Goal: Transaction & Acquisition: Purchase product/service

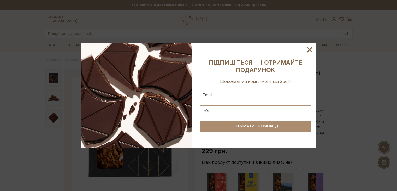
click at [310, 49] on icon at bounding box center [309, 49] width 5 height 5
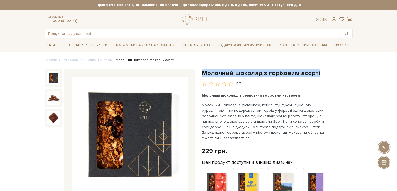
drag, startPoint x: 209, startPoint y: 73, endPoint x: 321, endPoint y: 67, distance: 111.9
copy h1 "Молочний шоколад з горіховим асорті"
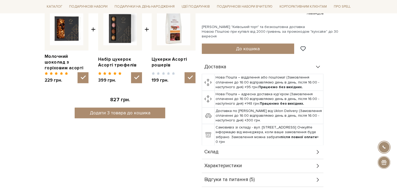
scroll to position [261, 0]
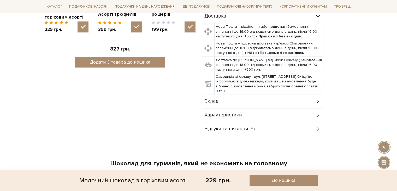
click at [252, 108] on div "Характеристики" at bounding box center [263, 115] width 122 height 14
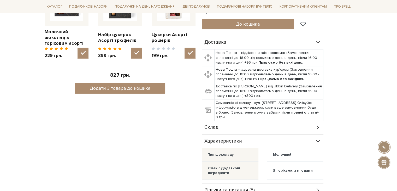
click at [248, 123] on div "Склад" at bounding box center [263, 127] width 122 height 14
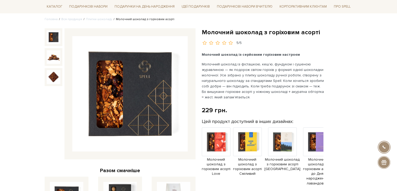
scroll to position [0, 0]
